Goal: Task Accomplishment & Management: Use online tool/utility

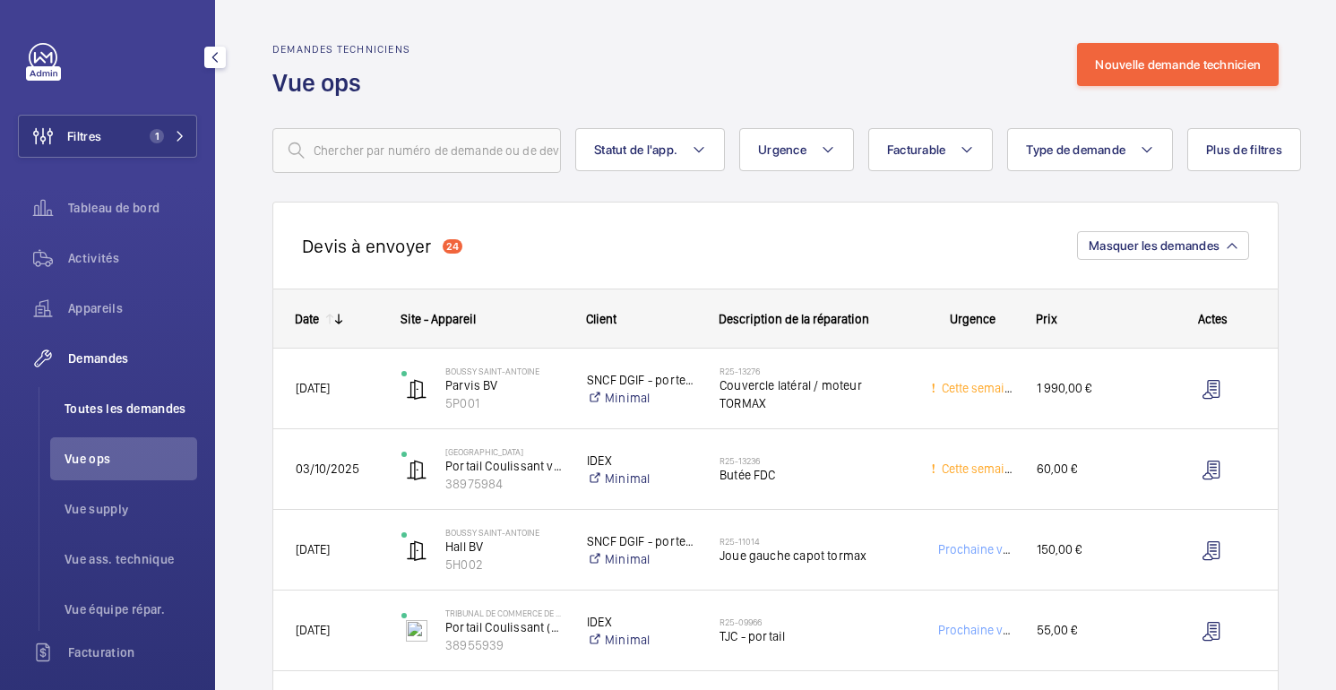
click at [111, 412] on font "Toutes les demandes" at bounding box center [125, 408] width 122 height 14
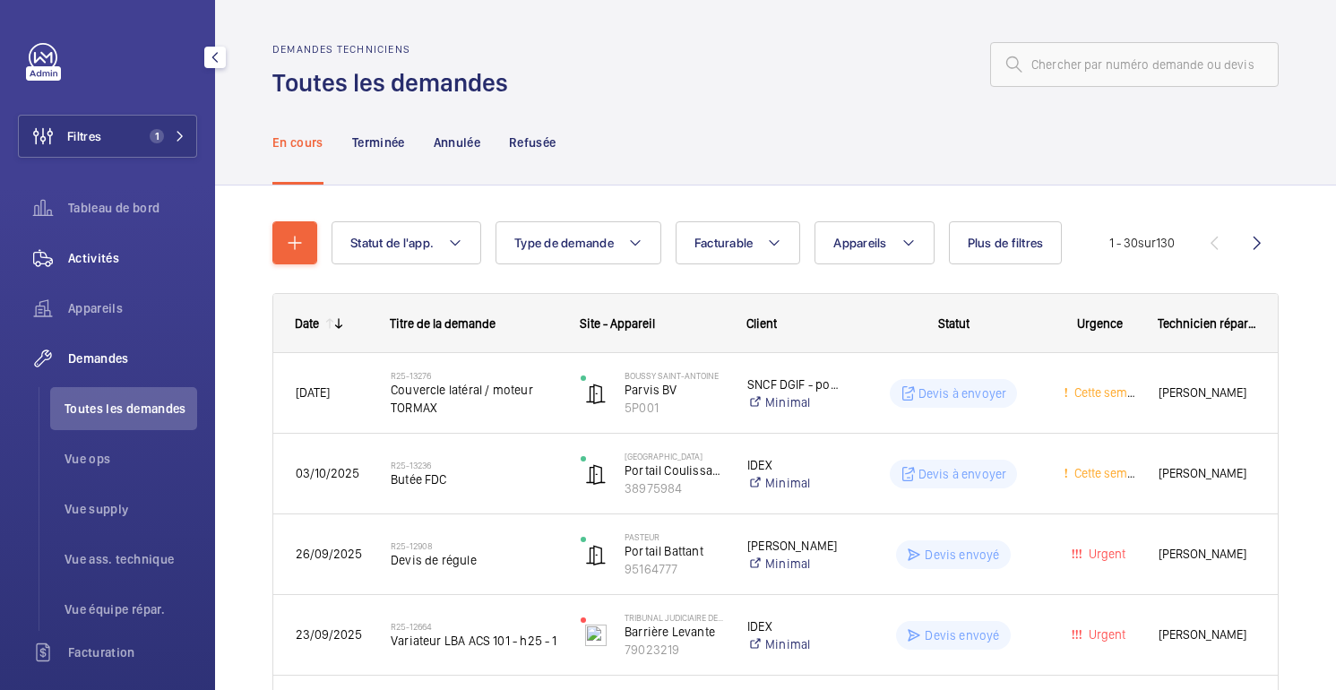
click at [101, 251] on font "Activités" at bounding box center [93, 258] width 51 height 14
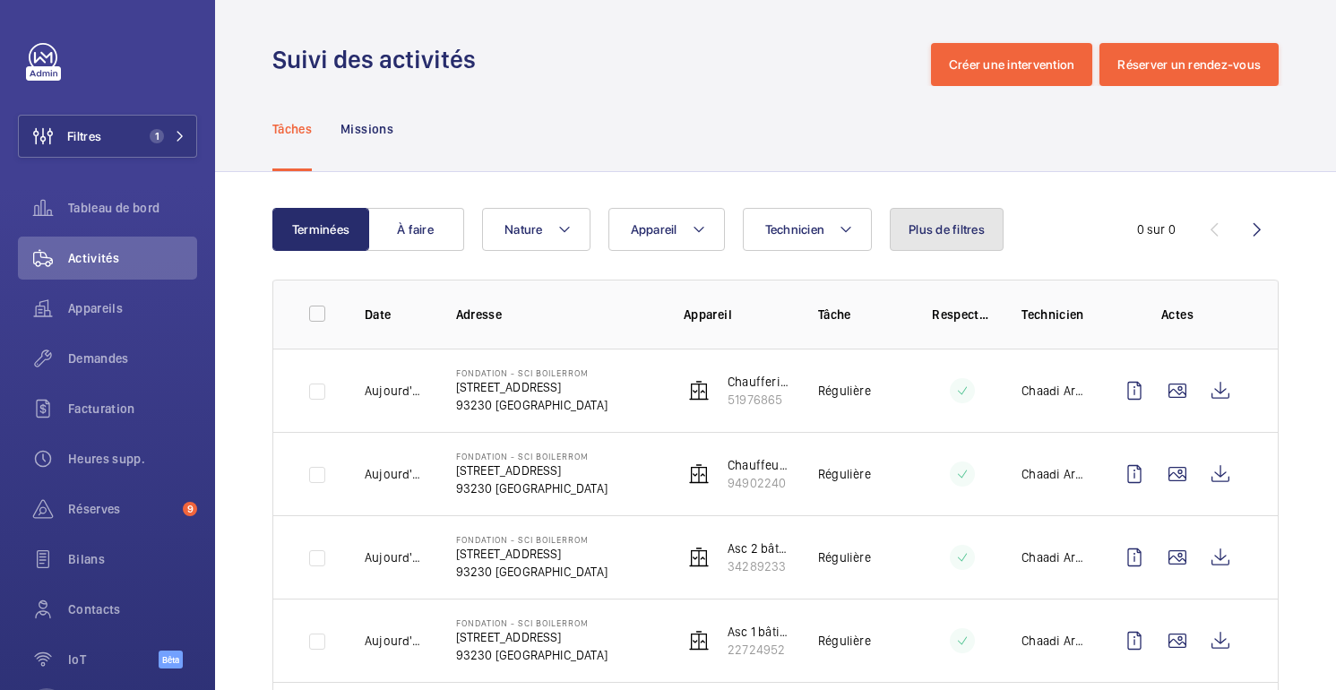
click at [892, 248] on button "Plus de filtres" at bounding box center [947, 229] width 114 height 43
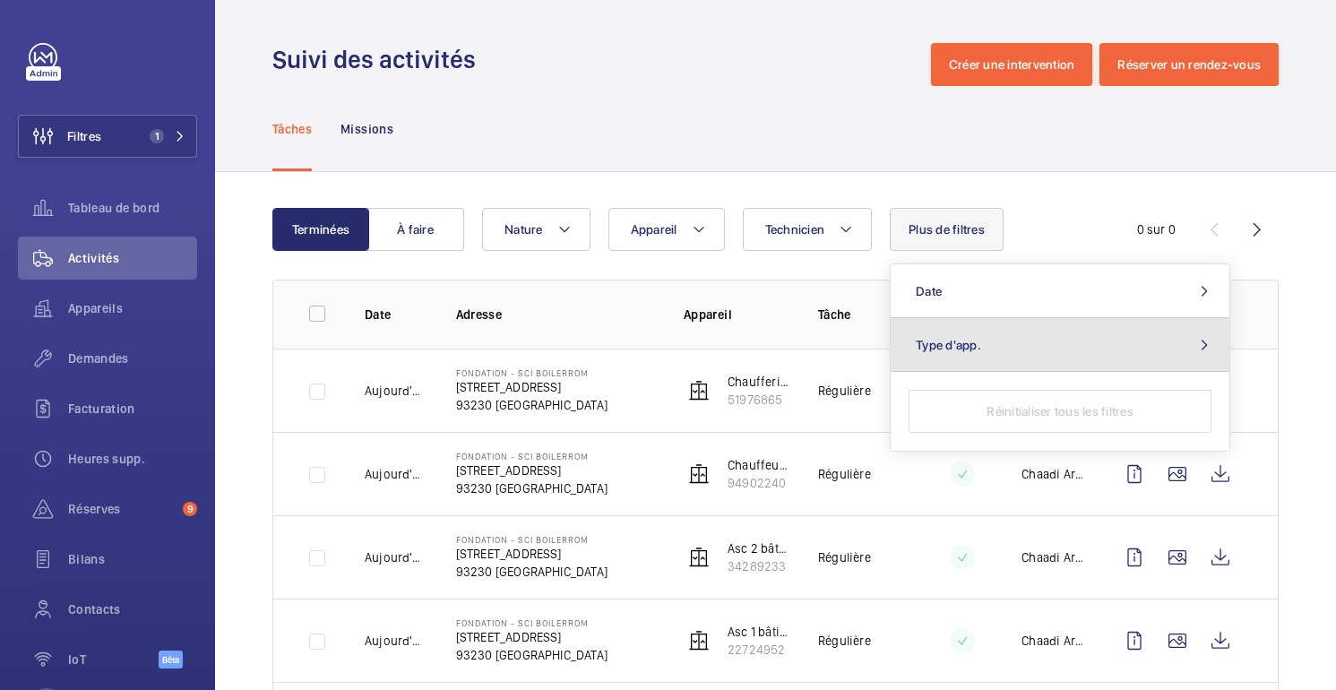
click at [959, 340] on span "Type d'app." at bounding box center [948, 345] width 65 height 14
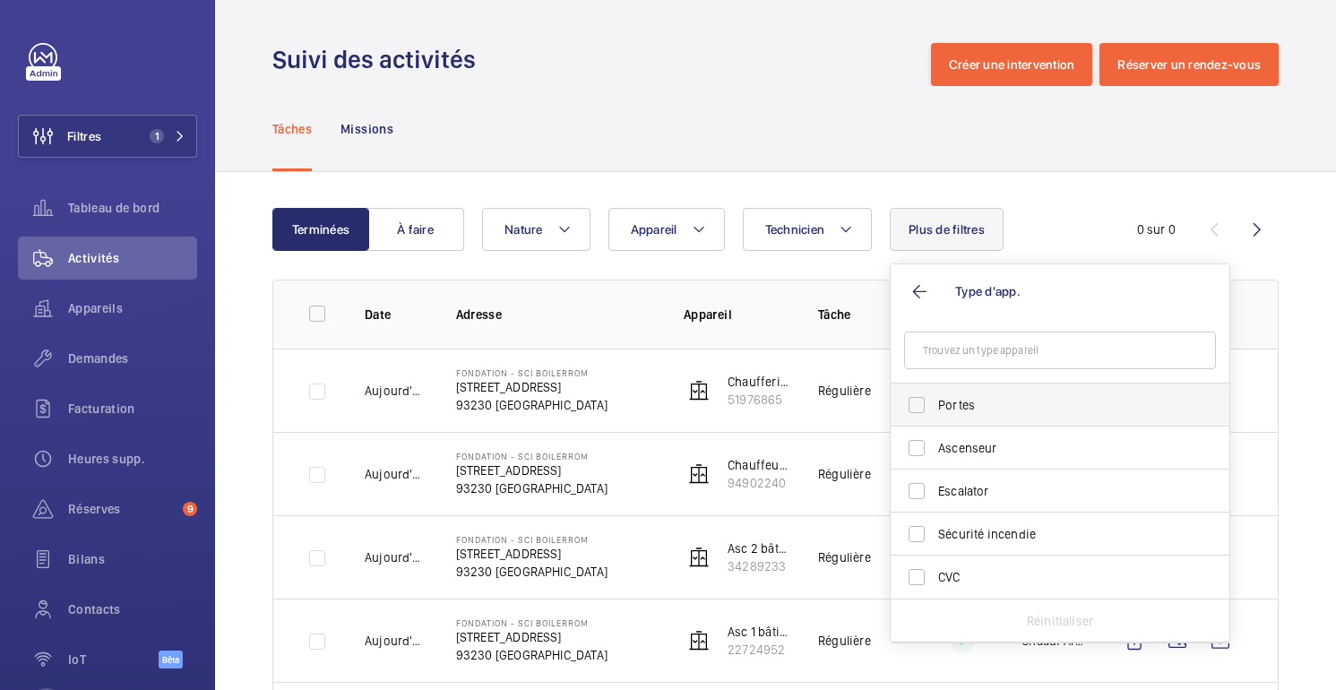
click at [951, 407] on span "Portes" at bounding box center [1061, 405] width 246 height 18
click at [934, 407] on input "Portes" at bounding box center [916, 405] width 36 height 36
checkbox input "true"
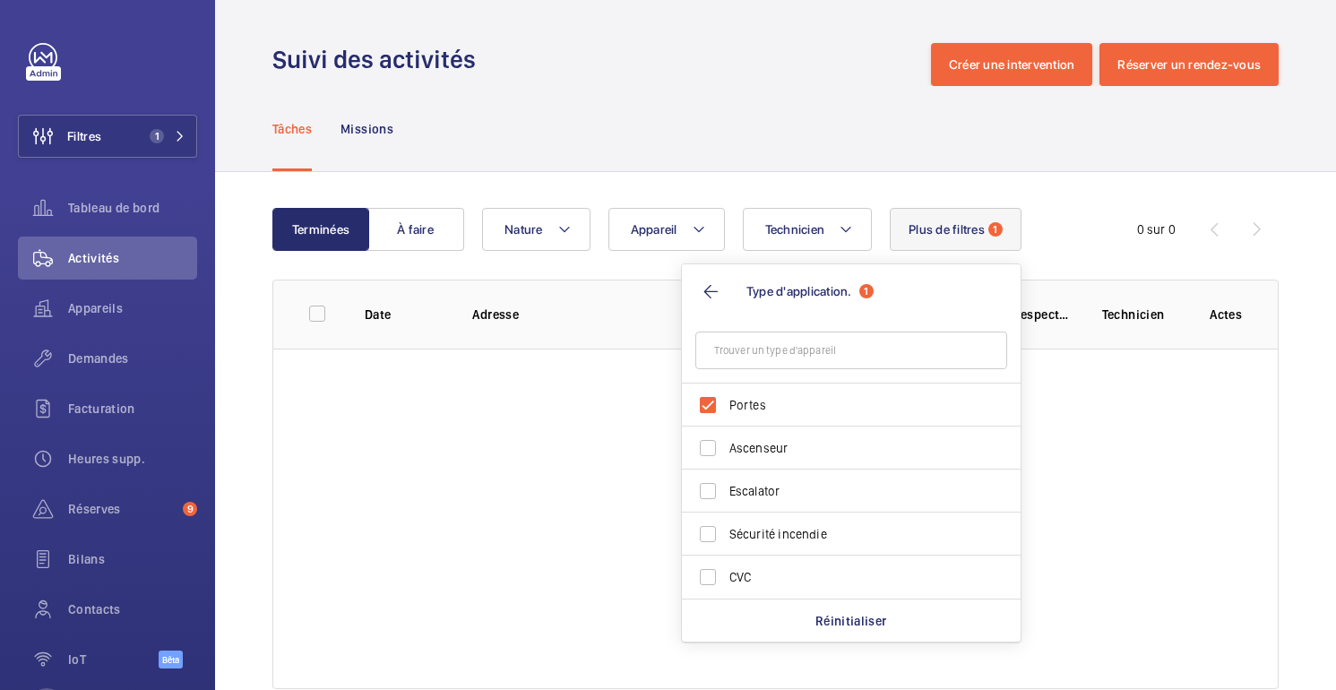
click at [919, 172] on div "Terminées À faire Technicien Appareil Nature Plus de filtres 1 Type d'applicati…" at bounding box center [775, 452] width 1121 height 560
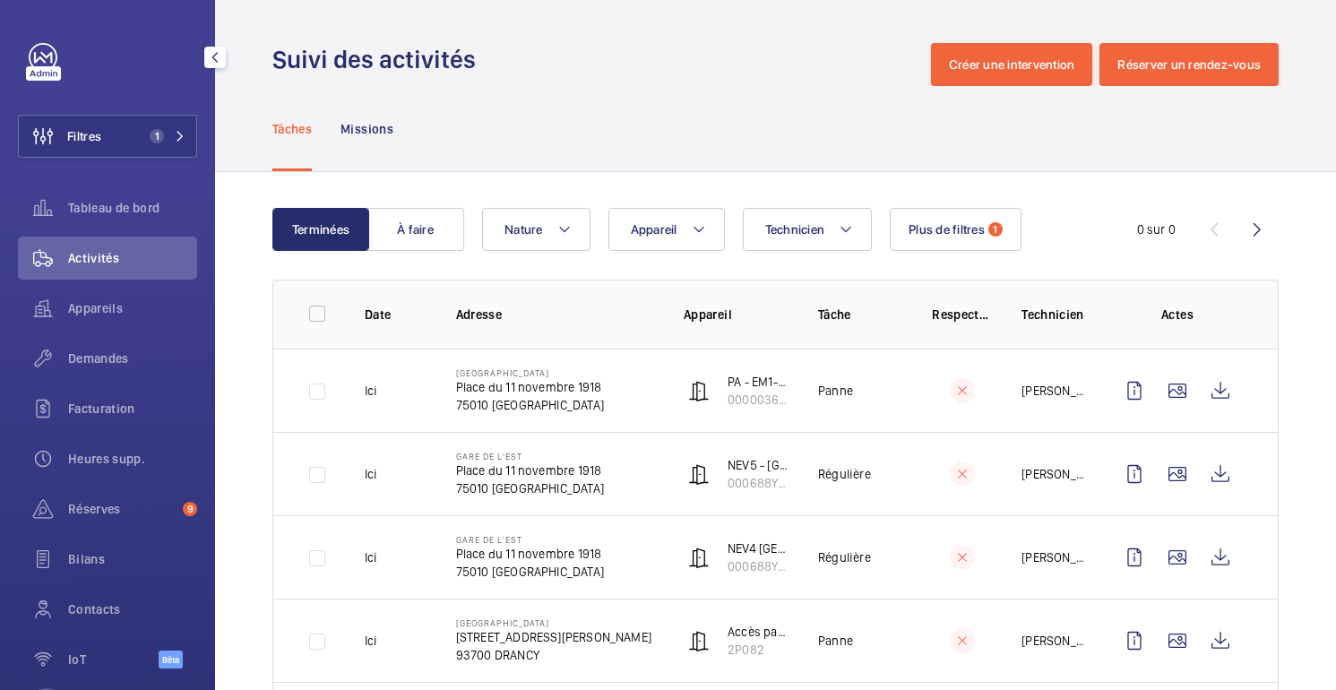
click at [219, 60] on mat-icon "button" at bounding box center [214, 57] width 21 height 14
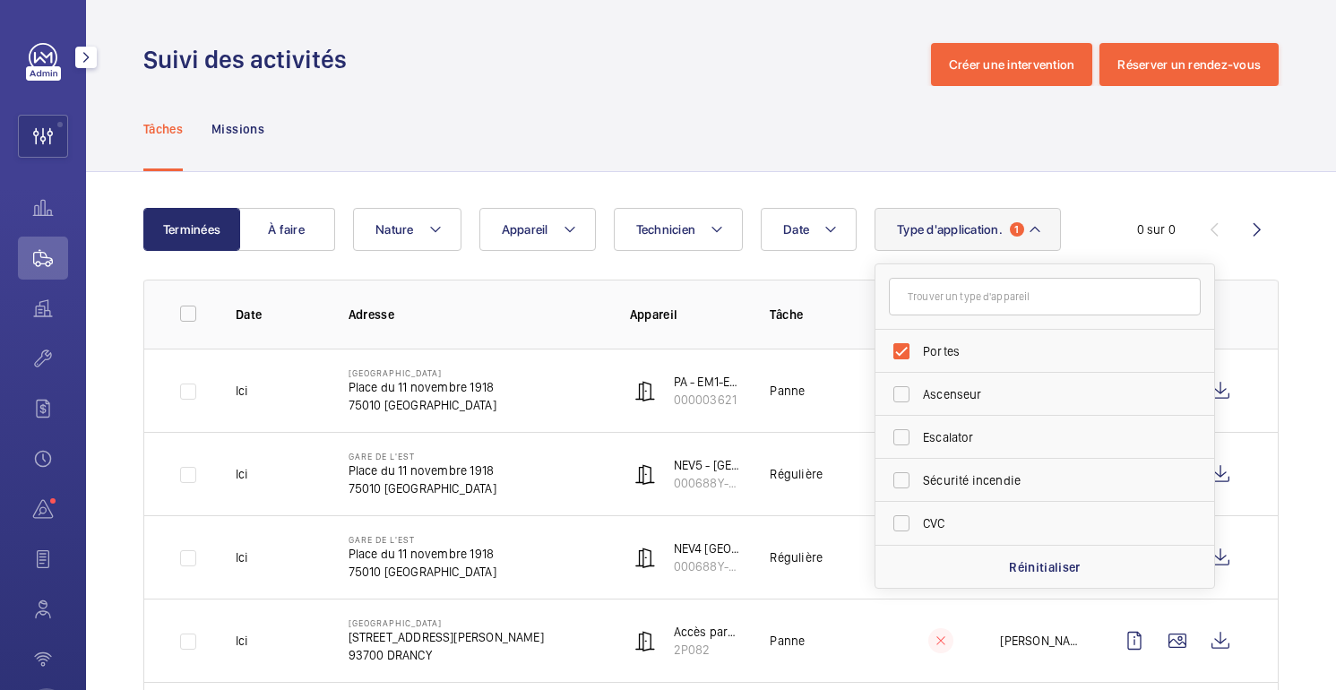
click at [85, 51] on mat-icon "button" at bounding box center [85, 57] width 21 height 14
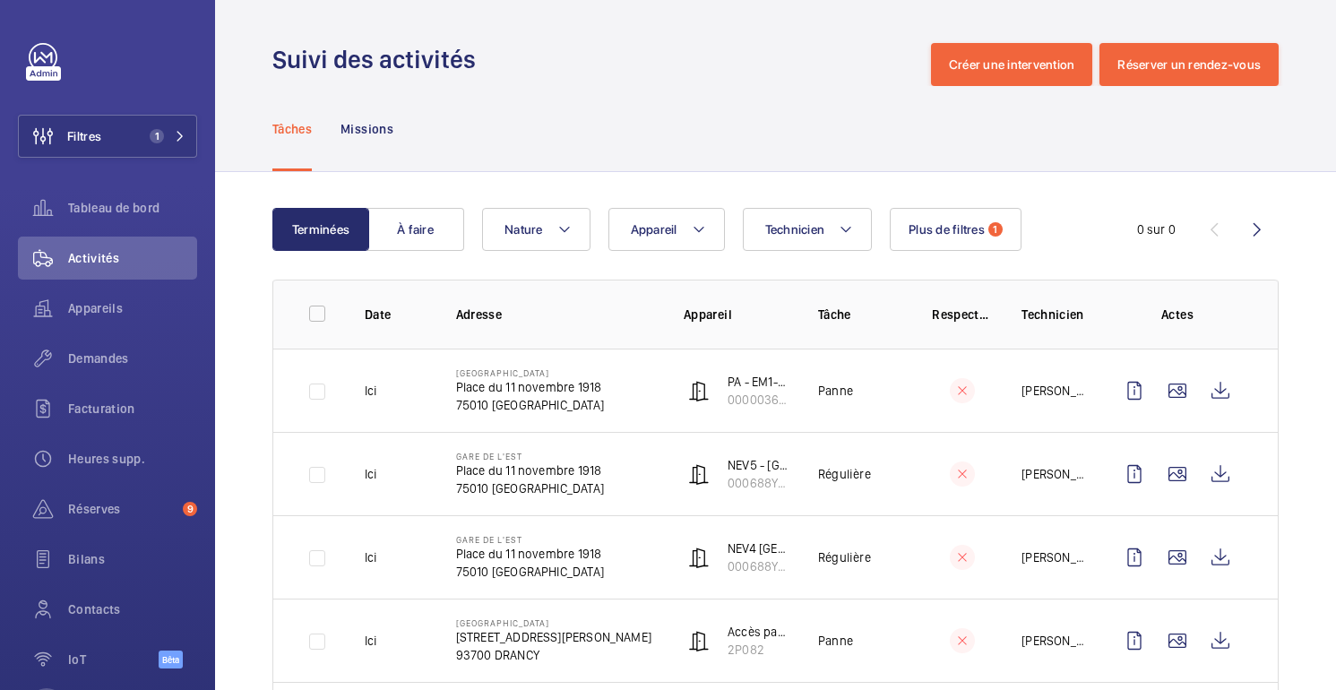
click at [314, 395] on td at bounding box center [304, 389] width 63 height 83
click at [212, 55] on mat-icon "button" at bounding box center [214, 57] width 21 height 14
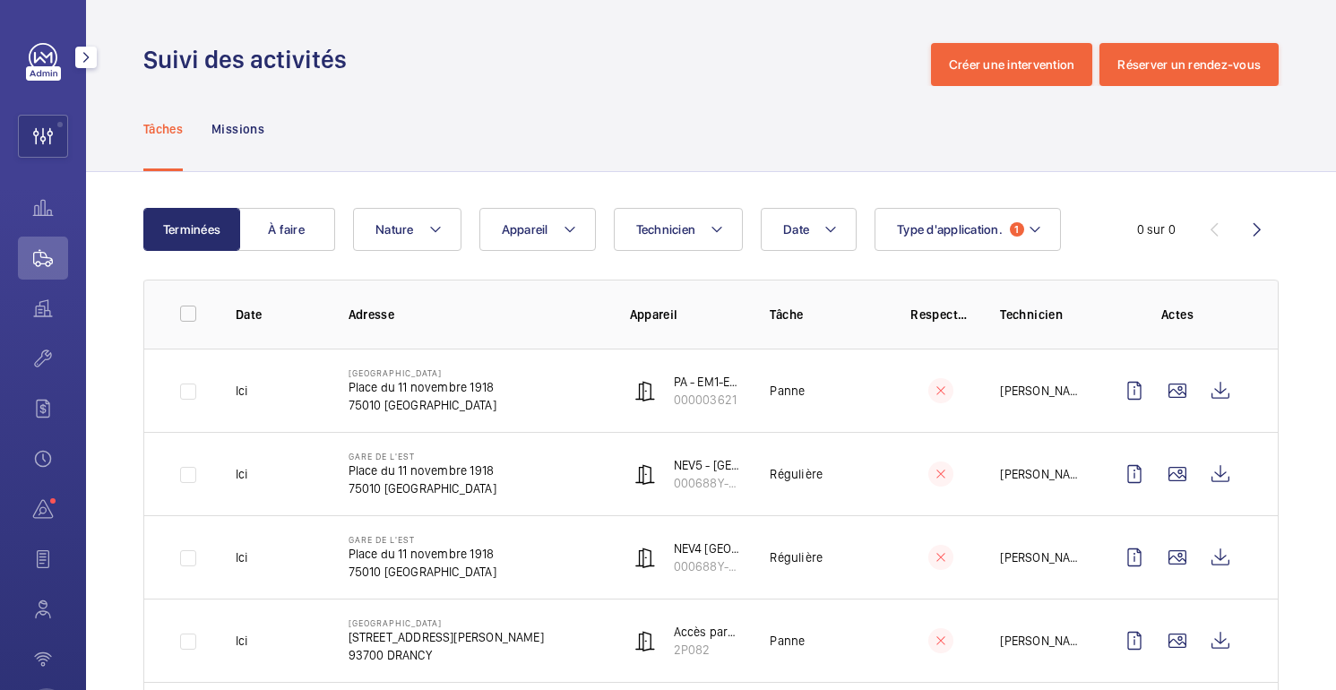
click at [88, 62] on mat-icon "button" at bounding box center [85, 57] width 21 height 14
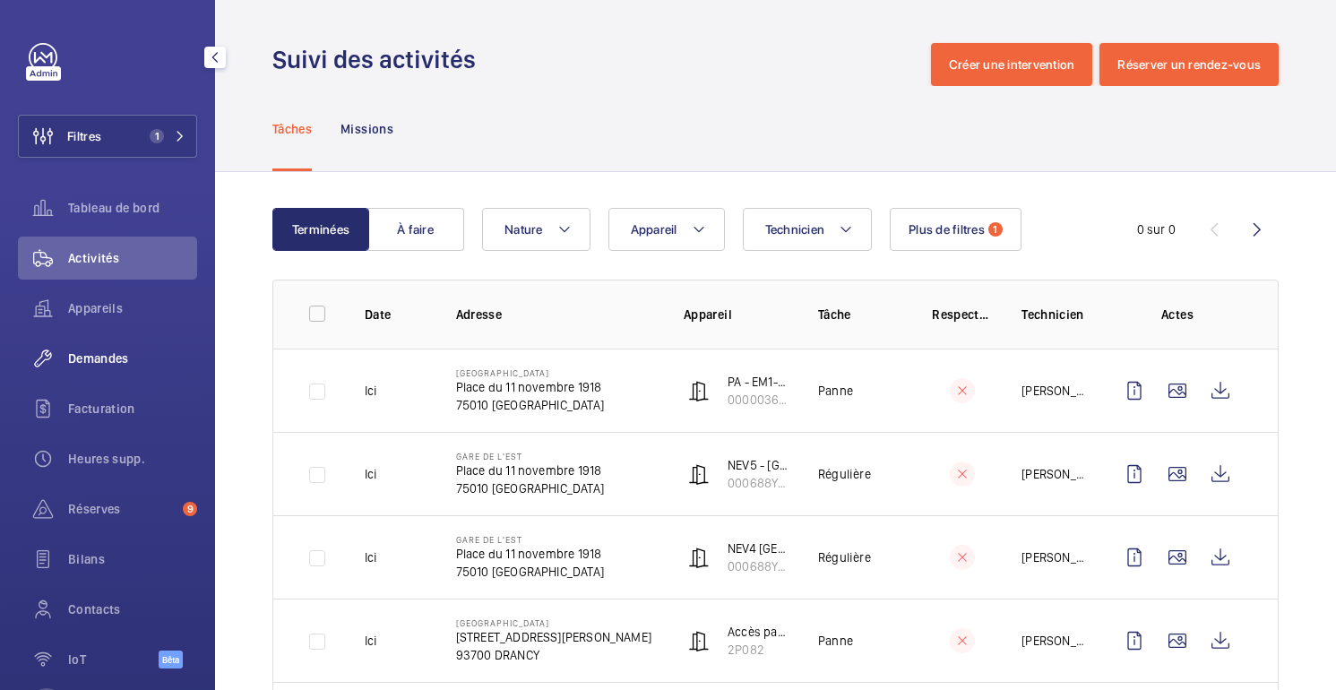
click at [82, 355] on font "Demandes" at bounding box center [98, 358] width 61 height 14
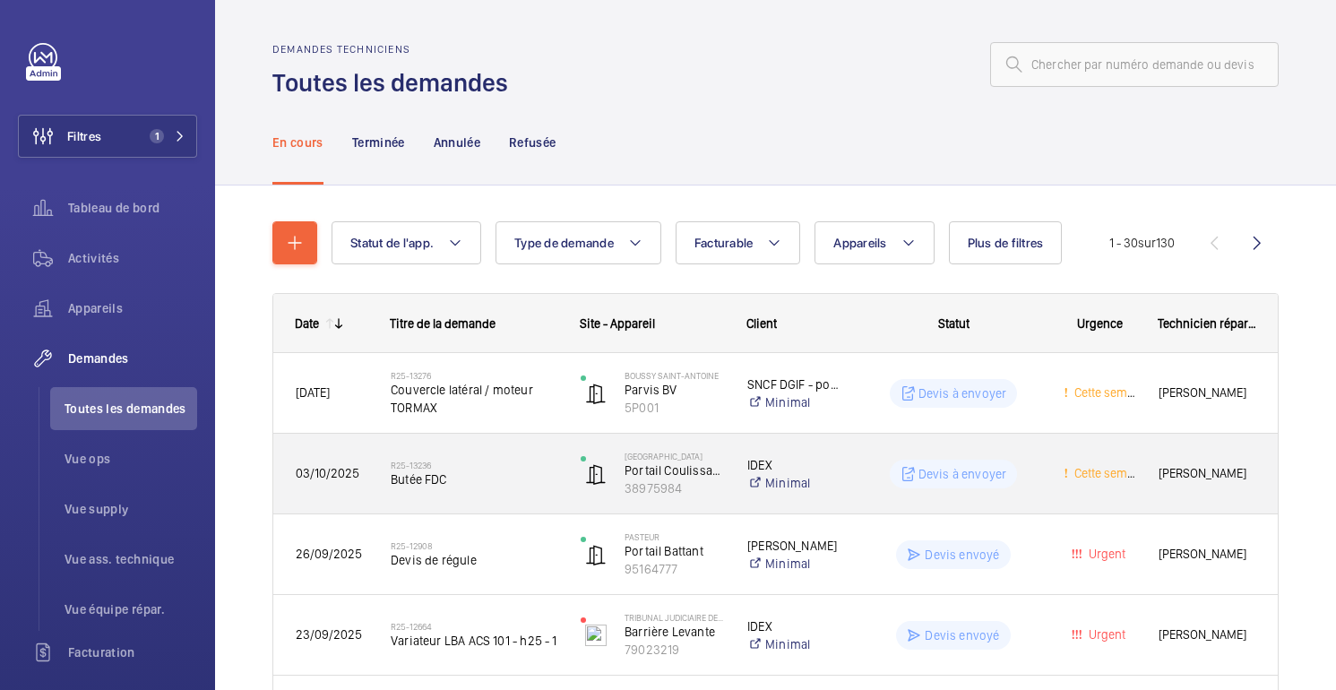
click at [1025, 461] on wm-front-pills-cell "Devis à envoyer" at bounding box center [953, 474] width 174 height 29
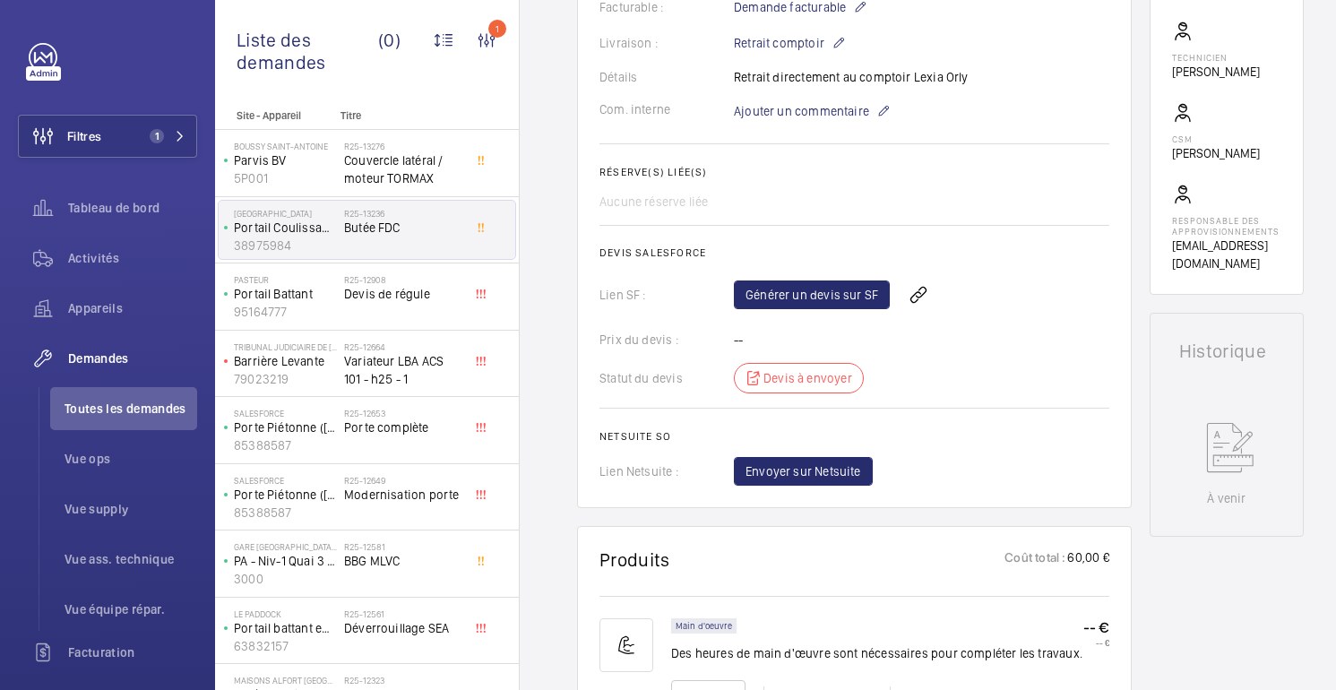
scroll to position [541, 0]
click at [951, 344] on div "Prix ​​du devis : --" at bounding box center [854, 339] width 510 height 18
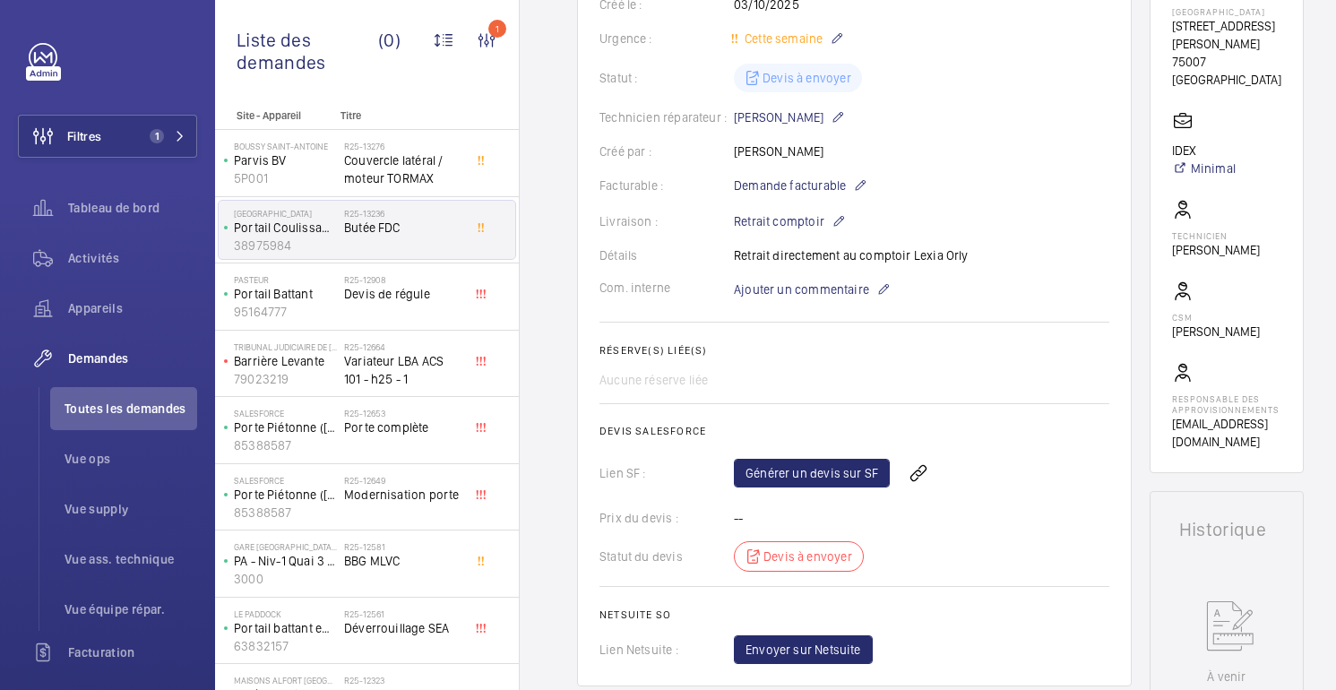
scroll to position [334, 0]
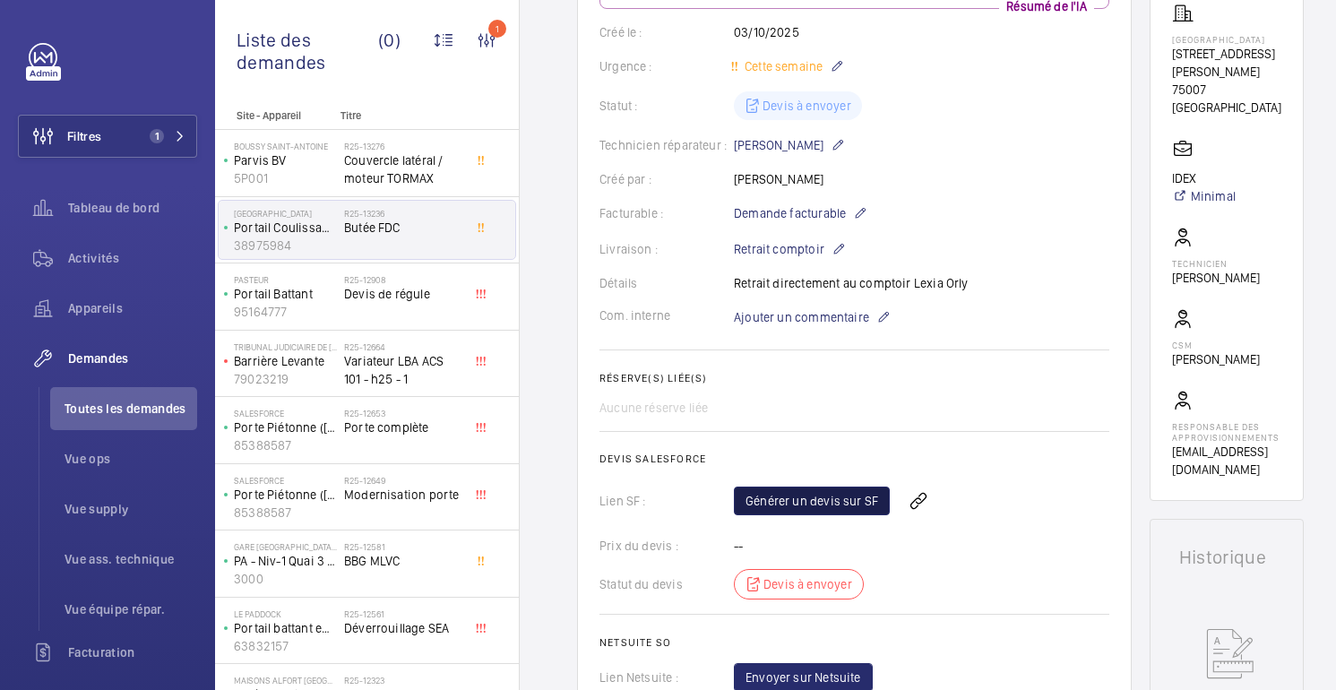
click at [795, 499] on font "Générer un devis sur SF" at bounding box center [811, 501] width 133 height 14
click at [1182, 86] on font "75007 [GEOGRAPHIC_DATA]" at bounding box center [1226, 98] width 109 height 32
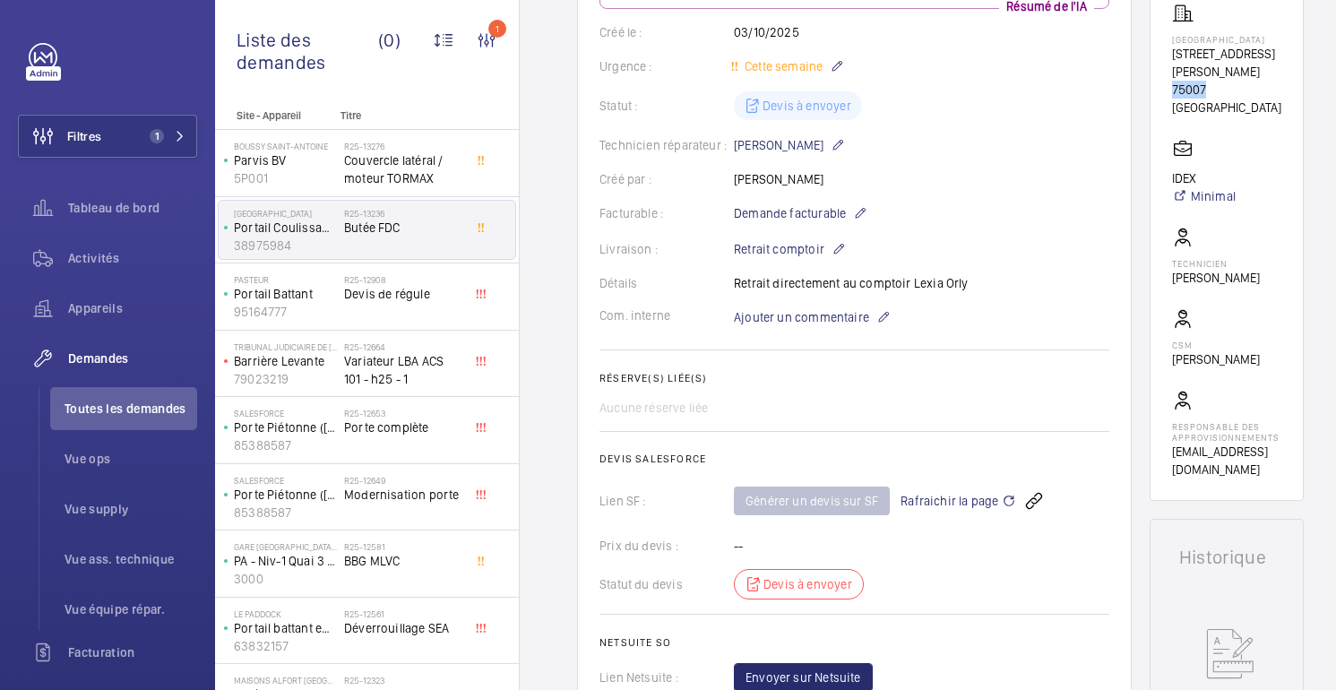
click at [1182, 86] on font "75007 [GEOGRAPHIC_DATA]" at bounding box center [1226, 98] width 109 height 32
copy wm-front-card-body "75007 [GEOGRAPHIC_DATA]"
click at [1191, 78] on font "[STREET_ADDRESS][PERSON_NAME]" at bounding box center [1223, 63] width 103 height 32
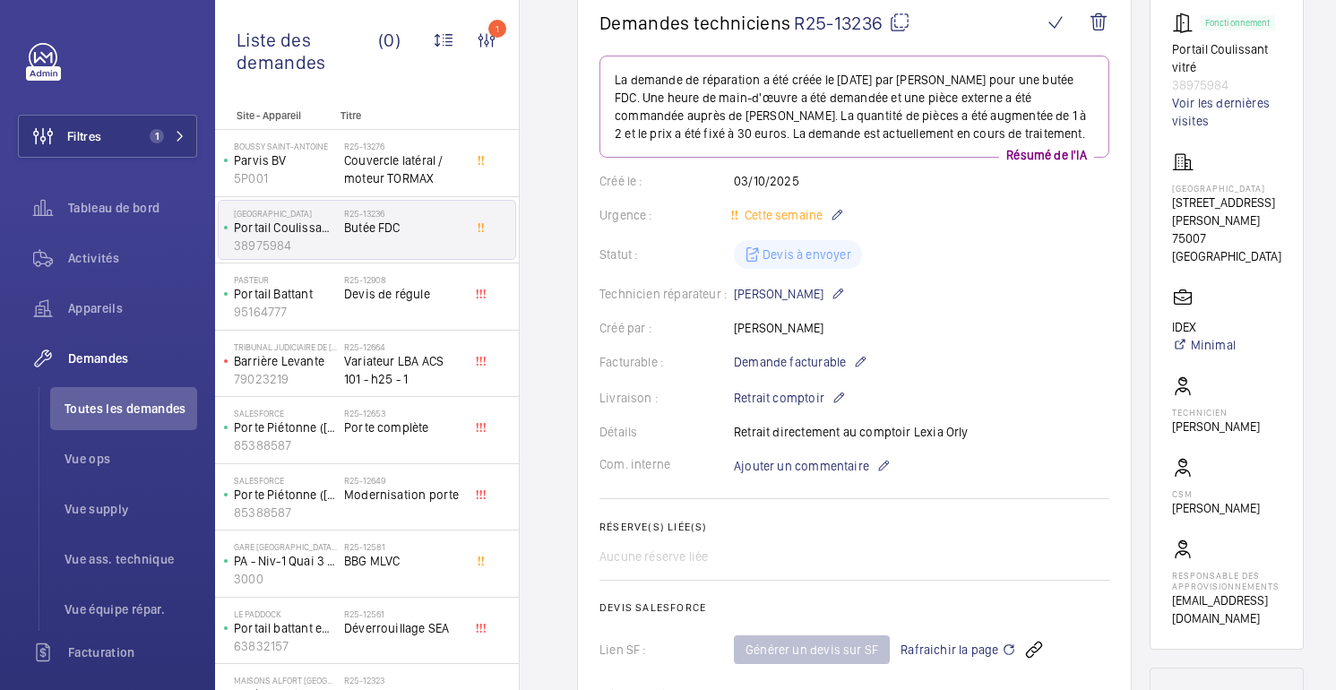
scroll to position [167, 0]
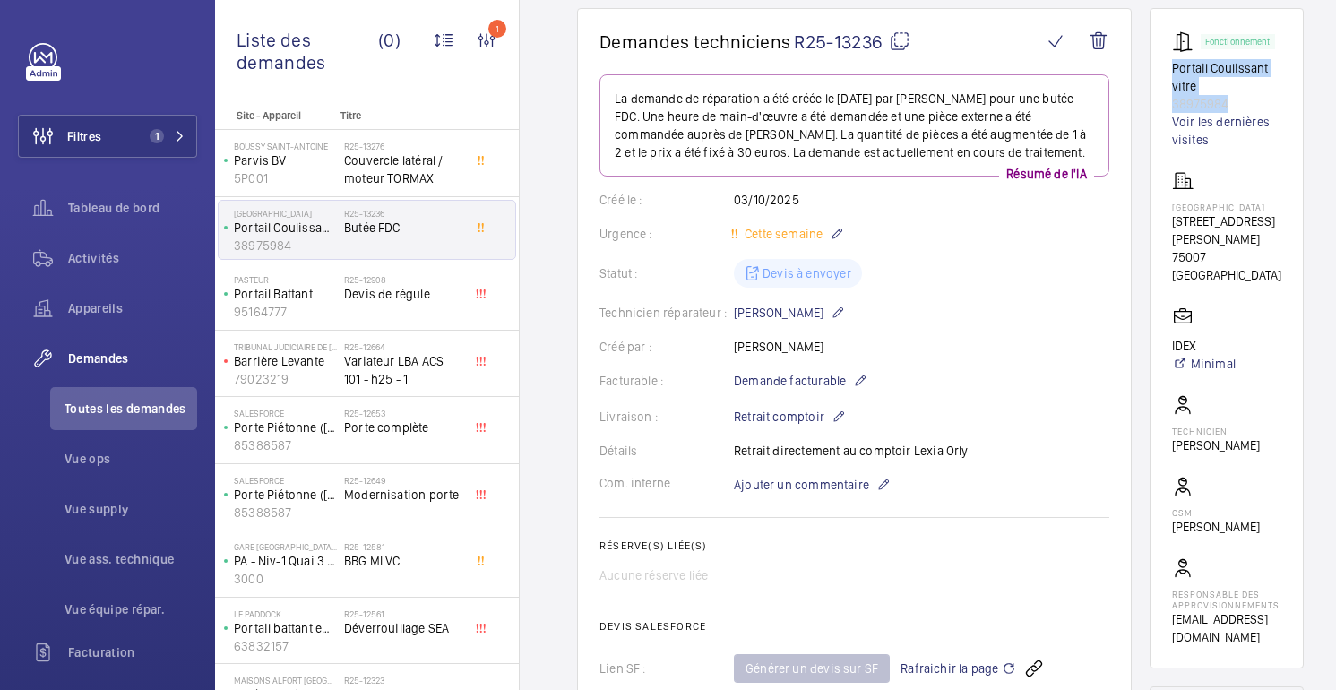
drag, startPoint x: 1228, startPoint y: 103, endPoint x: 1164, endPoint y: 74, distance: 70.6
click at [1164, 74] on wm-front-card "Fonctionnement Portail Coulissant vitré 38975984 Voir les dernières visites [GE…" at bounding box center [1226, 338] width 154 height 660
copy div "Portail Coulissant vitré 38975984"
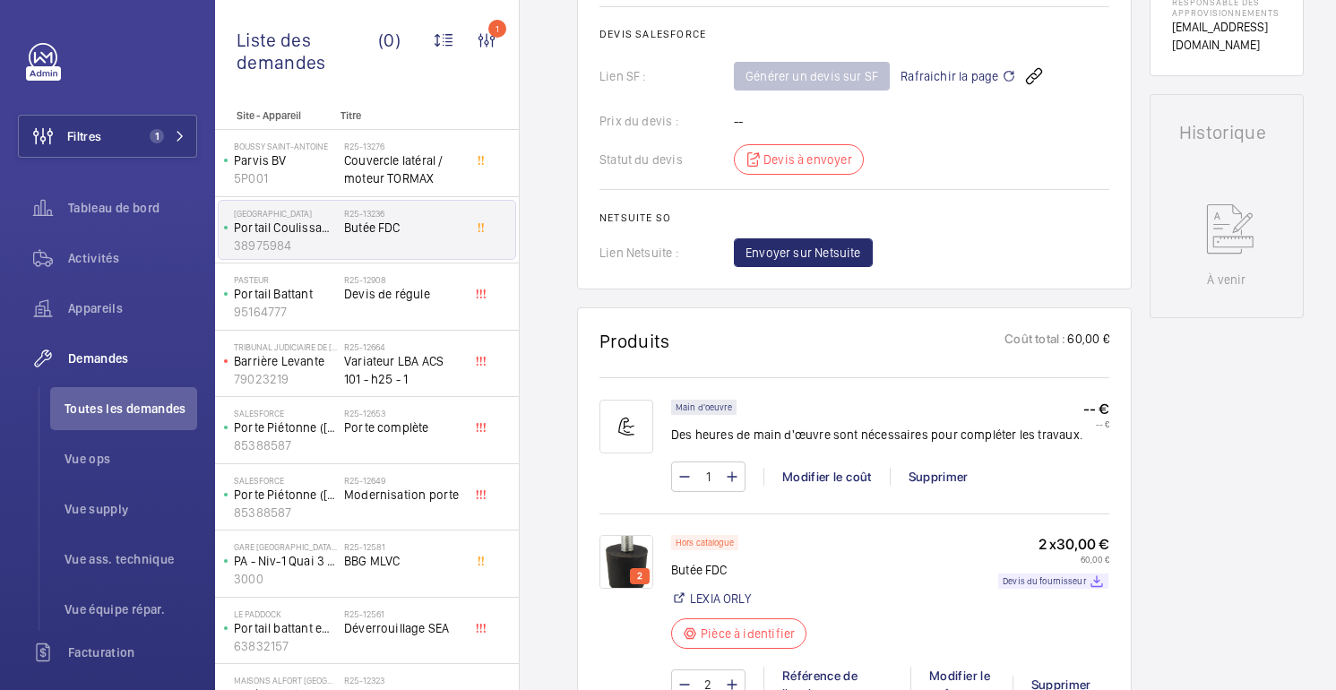
scroll to position [758, 0]
click at [963, 77] on span "Rafraichir la page" at bounding box center [958, 76] width 116 height 21
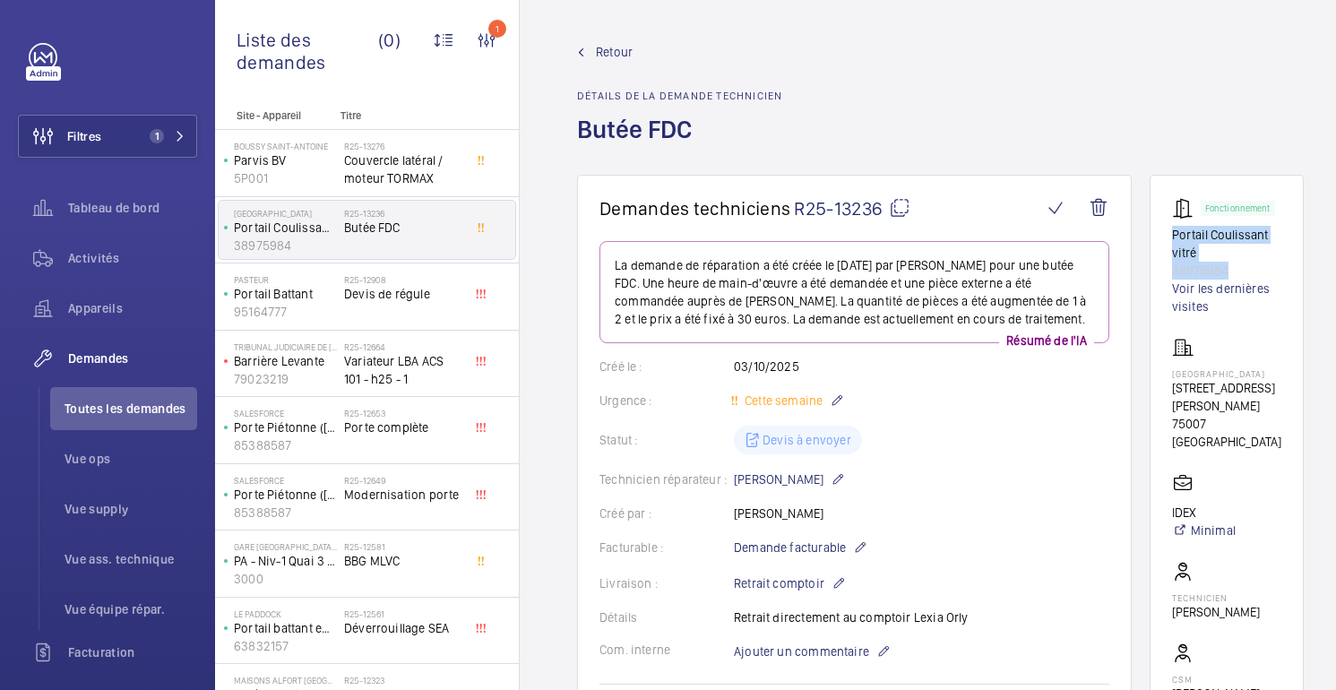
drag, startPoint x: 1229, startPoint y: 271, endPoint x: 1165, endPoint y: 235, distance: 74.2
click at [1165, 235] on wm-front-card "Fonctionnement Portail Coulissant vitré 38975984 Voir les dernières visites [GE…" at bounding box center [1226, 505] width 154 height 660
copy div "Portail Coulissant vitré 38975984"
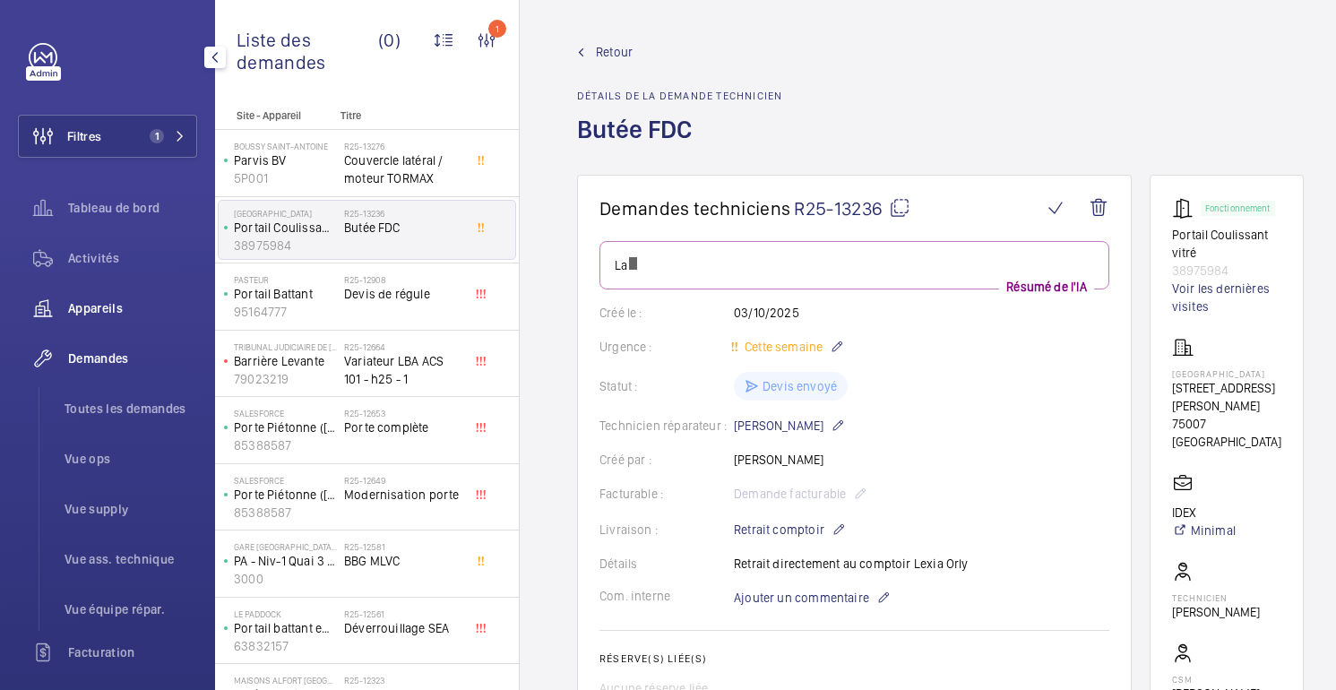
click at [115, 305] on font "Appareils" at bounding box center [95, 308] width 55 height 14
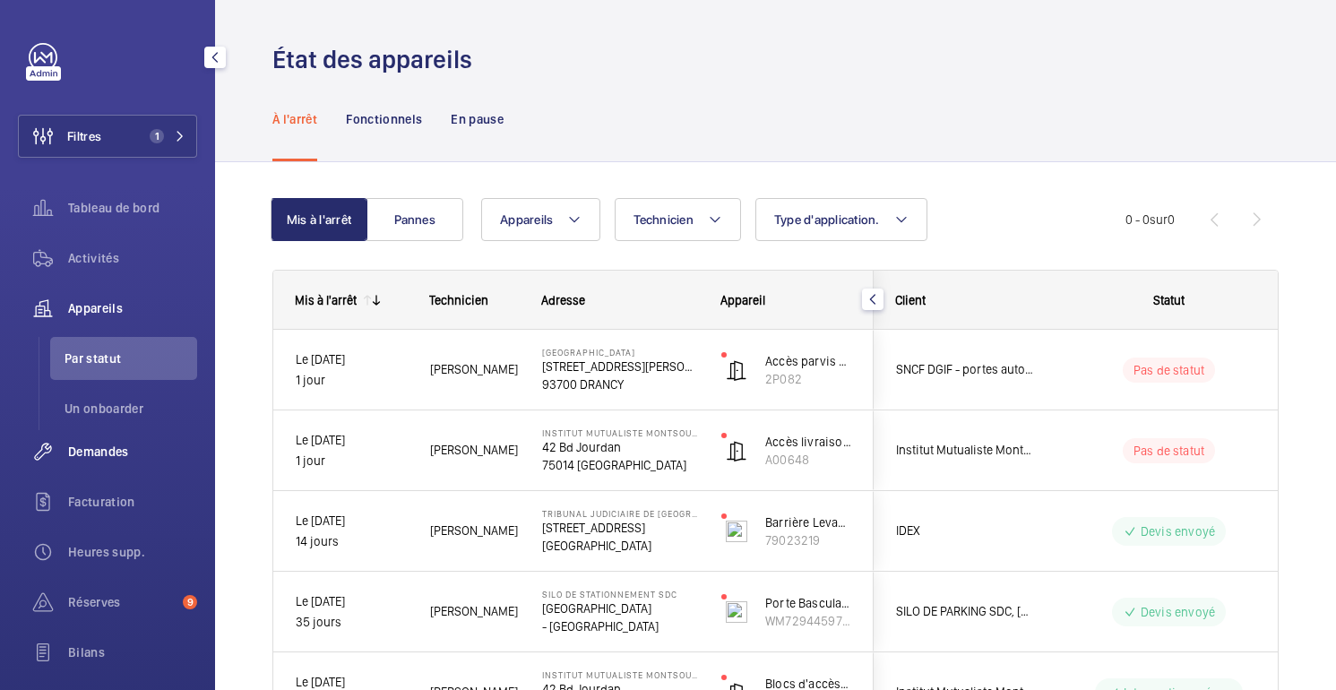
click at [100, 448] on font "Demandes" at bounding box center [98, 451] width 61 height 14
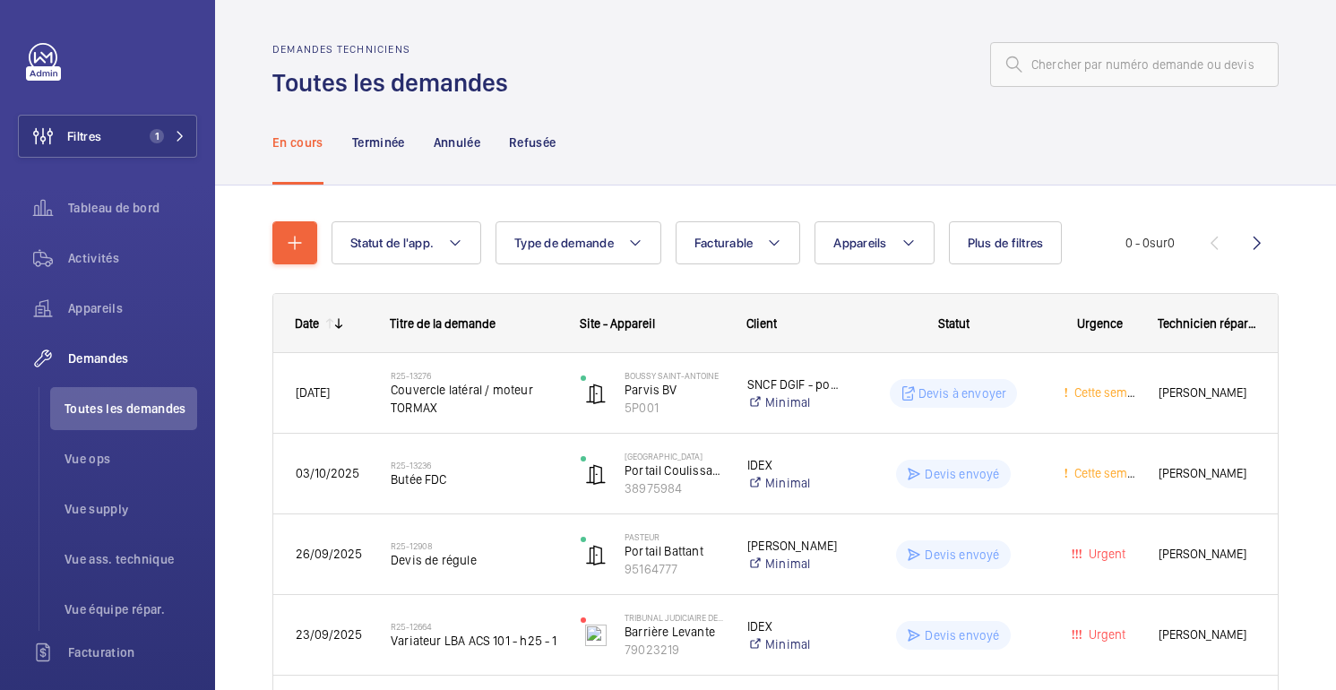
click at [864, 125] on div "En cours Terminée Annulée Refusée" at bounding box center [775, 141] width 1006 height 85
